Goal: Book appointment/travel/reservation

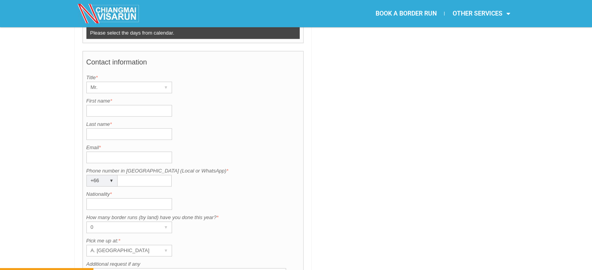
scroll to position [556, 0]
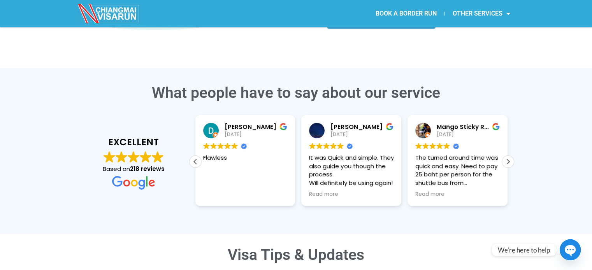
scroll to position [164, 0]
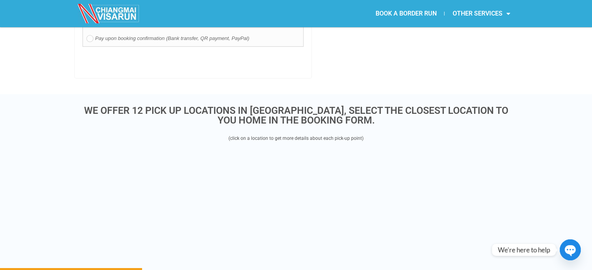
scroll to position [868, 0]
